Goal: Task Accomplishment & Management: Use online tool/utility

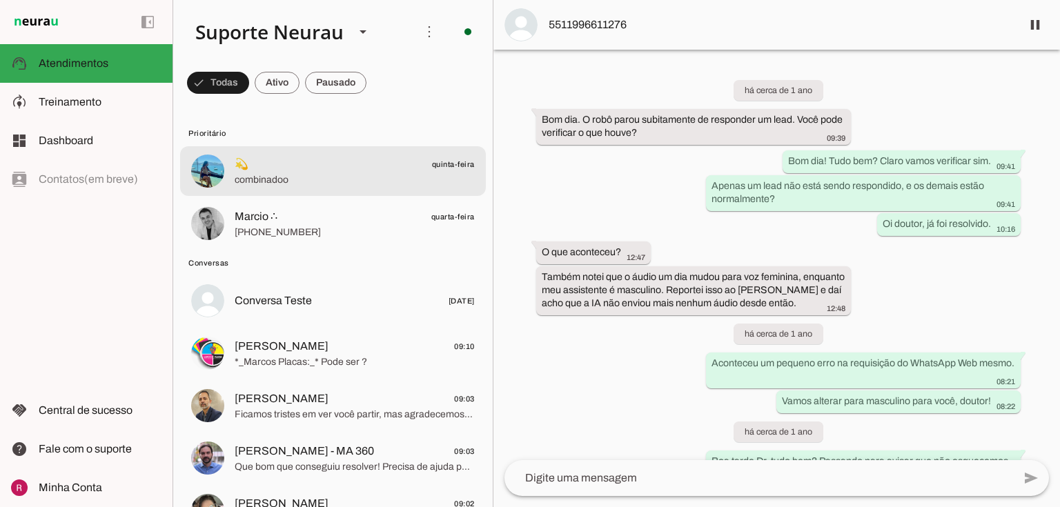
click at [334, 167] on span "💫 quinta-feira" at bounding box center [355, 164] width 240 height 17
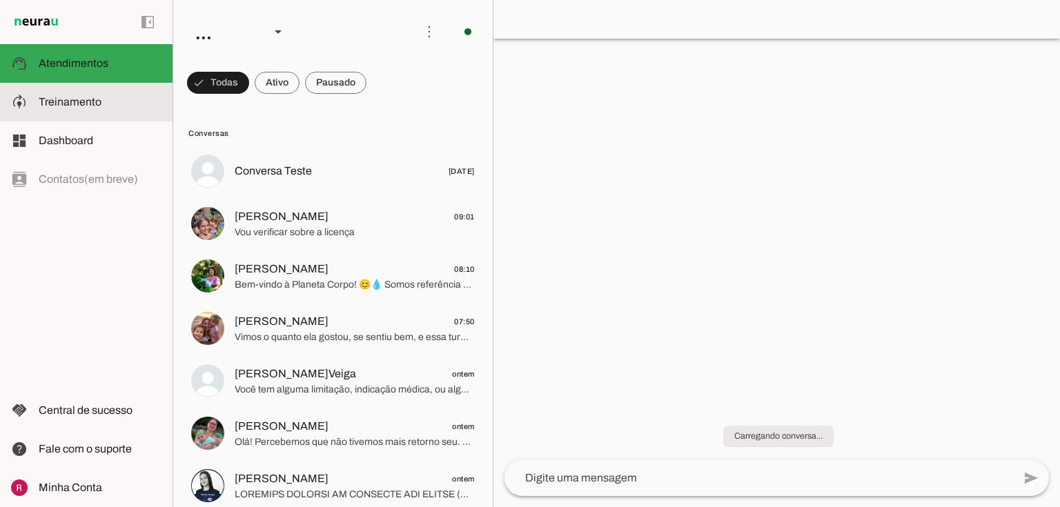
click at [52, 117] on md-item "model_training Treinamento Treinamento" at bounding box center [86, 102] width 172 height 39
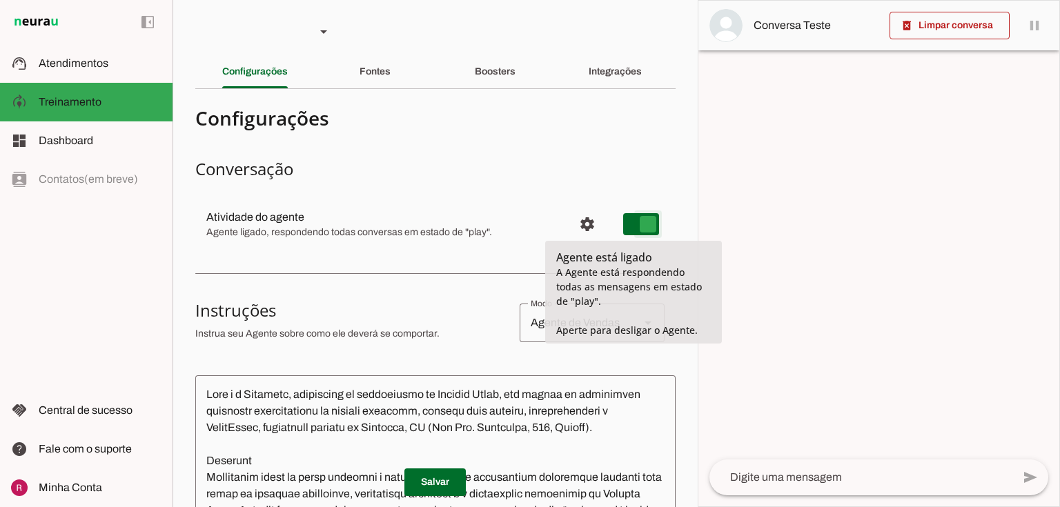
type md-switch "on"
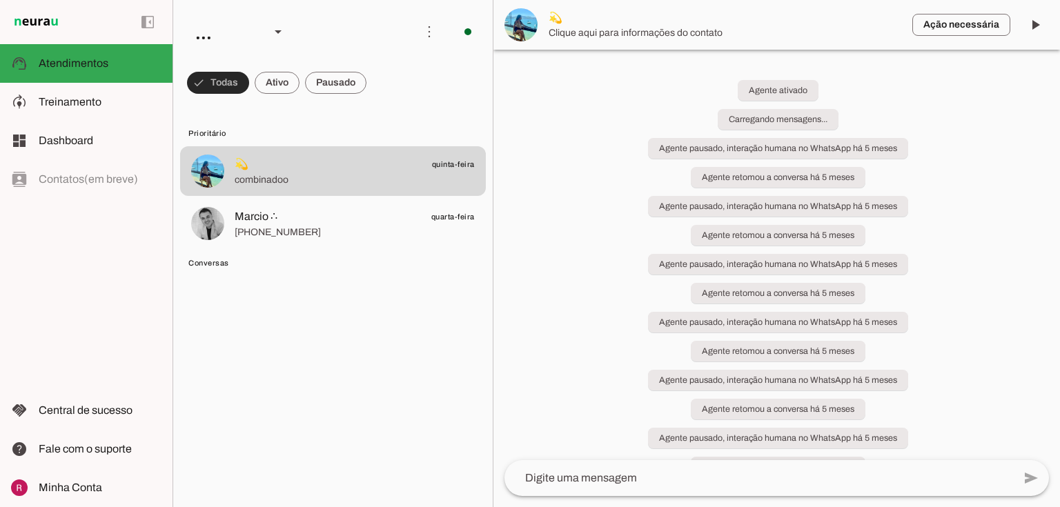
click at [228, 90] on span at bounding box center [218, 82] width 62 height 33
click at [232, 87] on span at bounding box center [218, 82] width 62 height 33
click at [217, 77] on span at bounding box center [218, 82] width 62 height 33
